Goal: Information Seeking & Learning: Learn about a topic

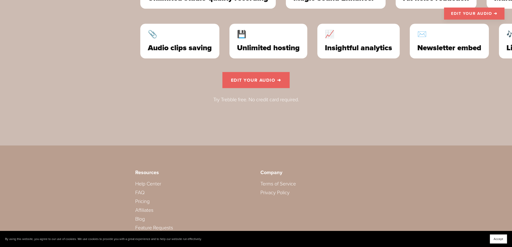
scroll to position [1528, 0]
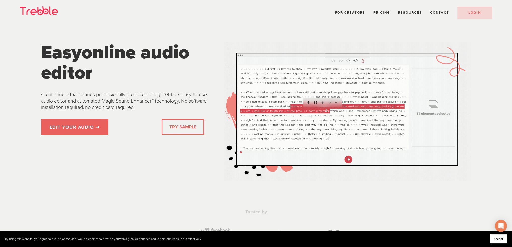
click at [154, 74] on h1 "Easy online audio editor" at bounding box center [128, 62] width 174 height 41
